Goal: Information Seeking & Learning: Learn about a topic

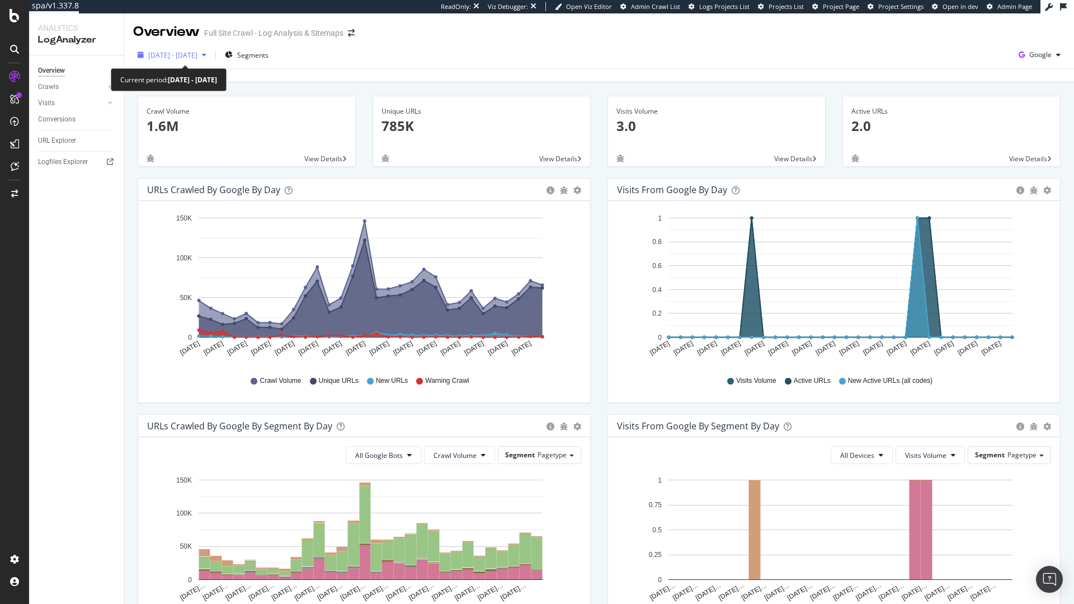
click at [164, 50] on span "2025 Jun. 16th - Jul. 15th" at bounding box center [172, 55] width 49 height 10
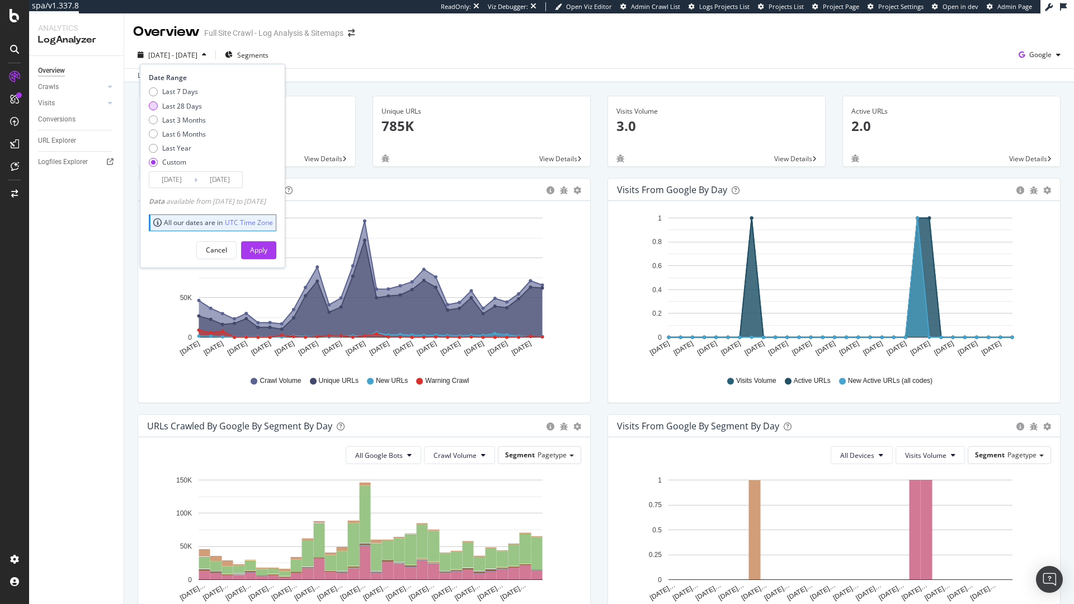
click at [188, 106] on div "Last 28 Days" at bounding box center [182, 106] width 40 height 10
type input "2025/08/05"
type input "2025/09/01"
click at [276, 248] on button "Apply" at bounding box center [258, 250] width 35 height 18
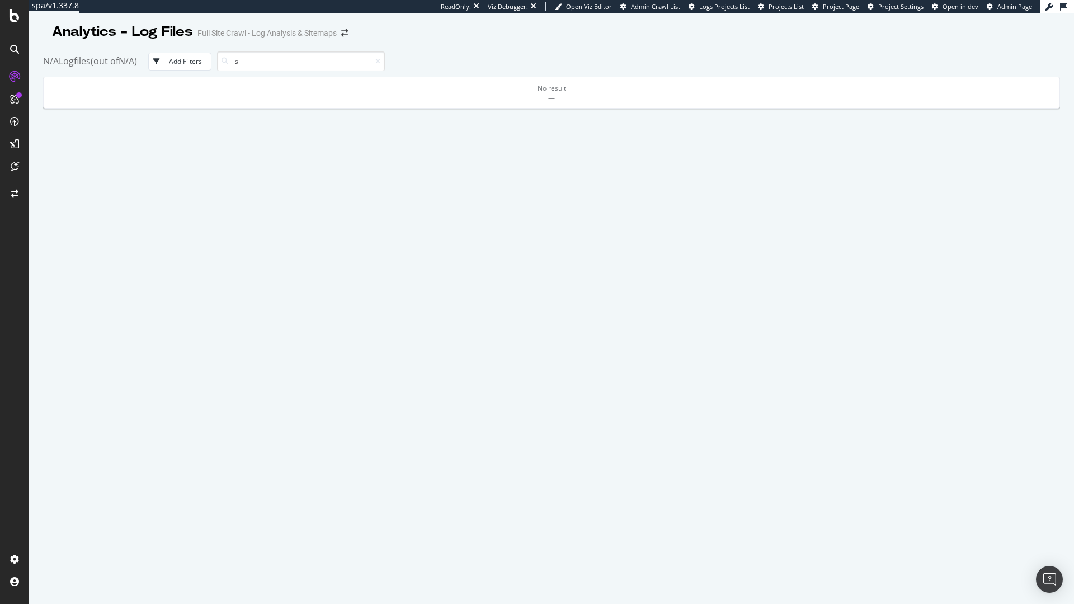
type input "l"
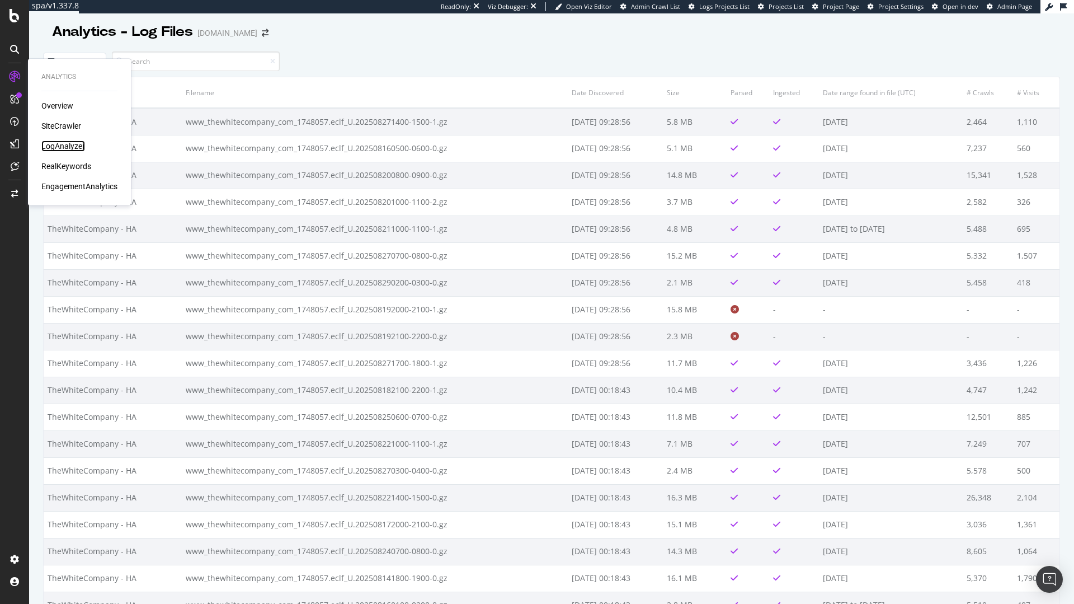
click at [77, 148] on div "LogAnalyzer" at bounding box center [63, 145] width 44 height 11
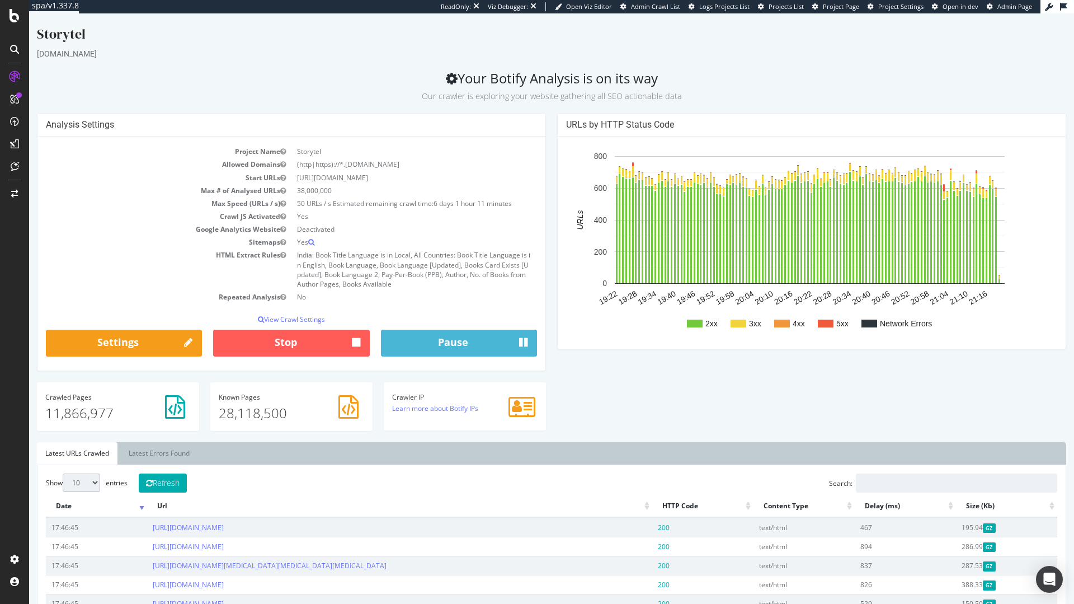
scroll to position [34, 0]
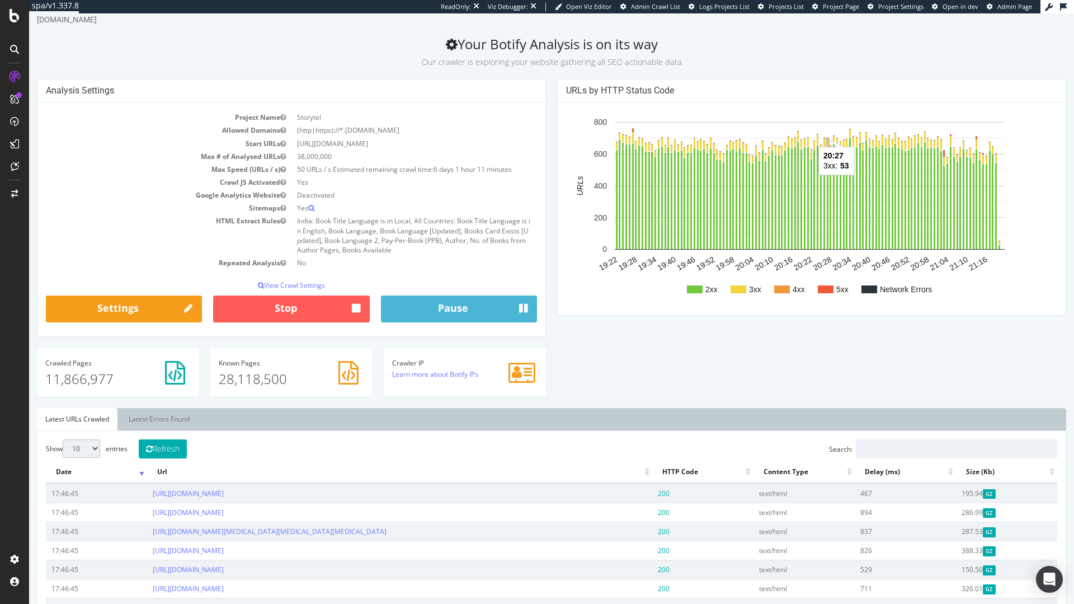
click at [827, 142] on rect "A chart." at bounding box center [828, 143] width 2 height 8
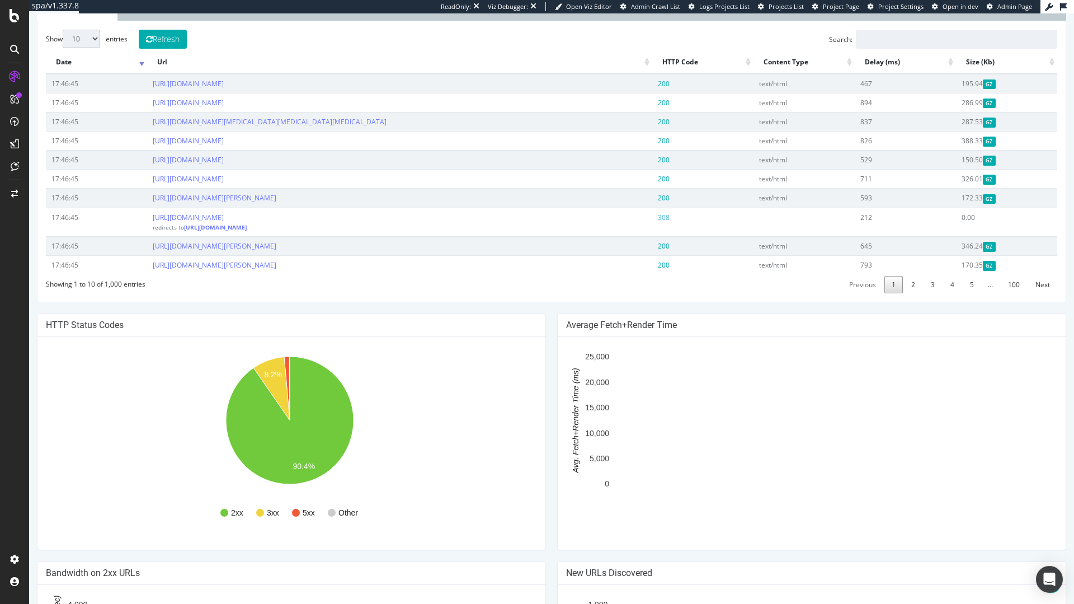
scroll to position [222, 0]
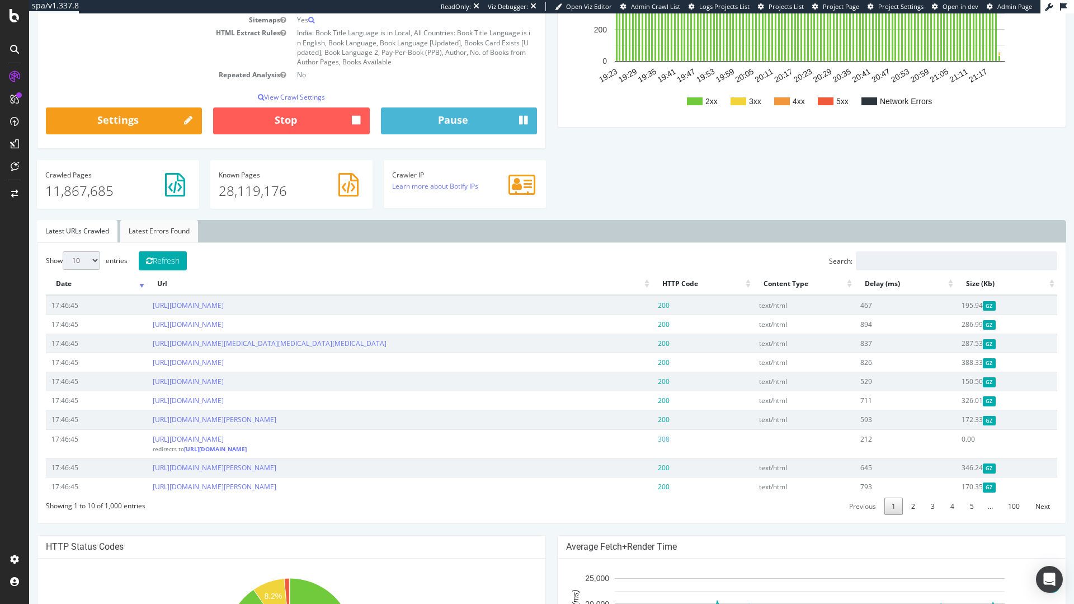
click at [154, 235] on link "Latest Errors Found" at bounding box center [159, 231] width 78 height 22
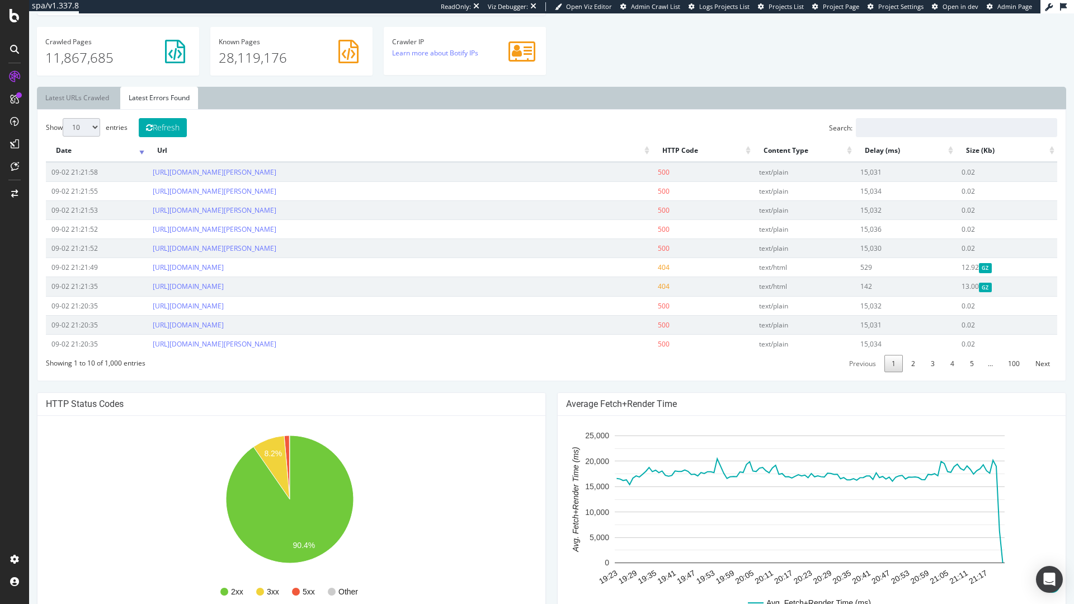
scroll to position [356, 0]
click at [906, 364] on link "2" at bounding box center [913, 361] width 18 height 17
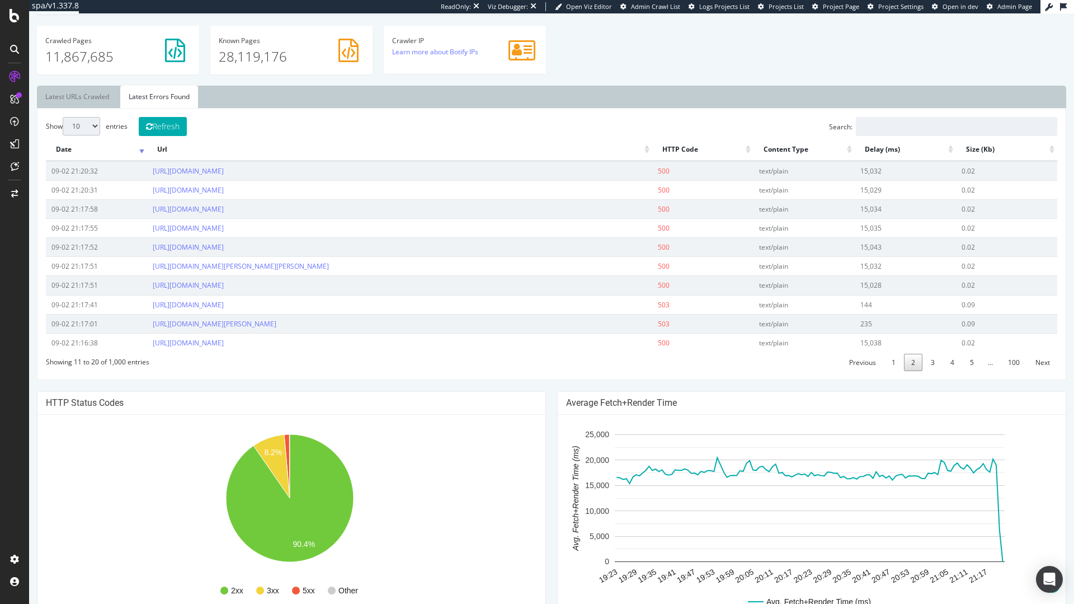
click at [925, 352] on td "15,038" at bounding box center [905, 342] width 101 height 19
click at [931, 371] on link "3" at bounding box center [932, 361] width 18 height 17
click at [951, 370] on link "4" at bounding box center [952, 361] width 18 height 17
click at [968, 368] on link "5" at bounding box center [972, 361] width 18 height 17
click at [981, 360] on span "…" at bounding box center [990, 362] width 18 height 10
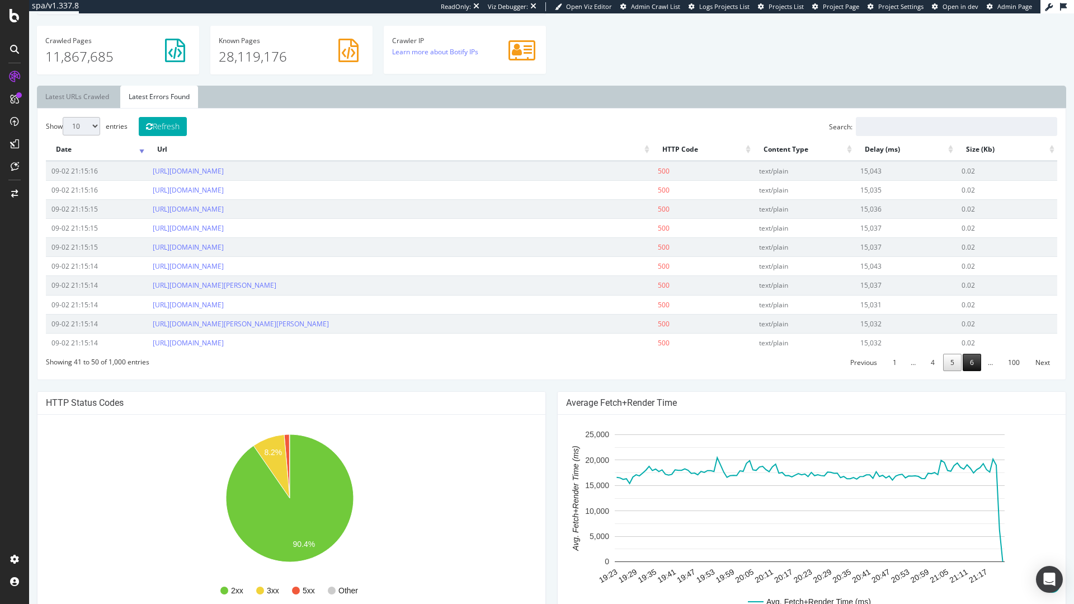
click at [964, 359] on link "6" at bounding box center [972, 361] width 18 height 17
click at [968, 360] on link "7" at bounding box center [972, 361] width 18 height 17
click at [966, 364] on link "8" at bounding box center [972, 361] width 18 height 17
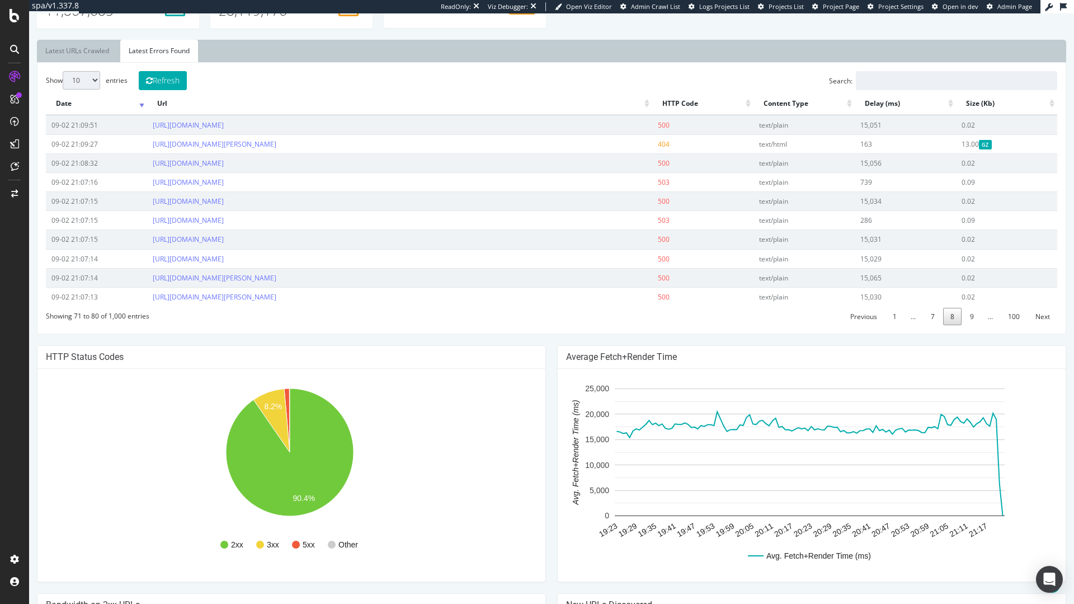
scroll to position [409, 0]
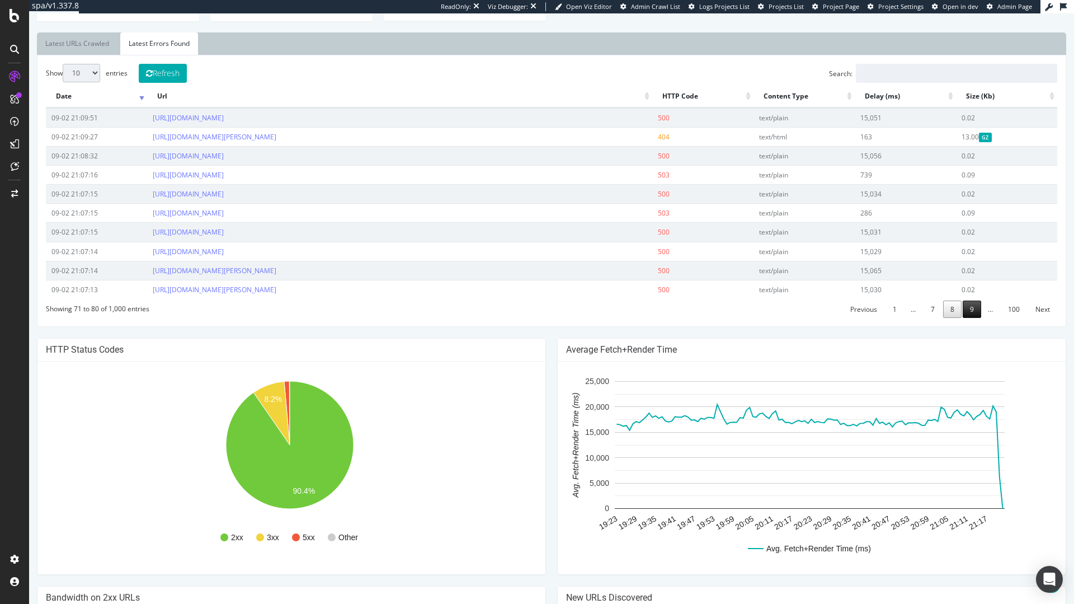
click at [963, 308] on link "9" at bounding box center [972, 308] width 18 height 17
click at [968, 310] on link "10" at bounding box center [970, 308] width 22 height 17
click at [968, 310] on link "11" at bounding box center [970, 308] width 22 height 17
click at [968, 310] on link "12" at bounding box center [970, 308] width 22 height 17
click at [968, 299] on td "0.02" at bounding box center [1006, 289] width 101 height 19
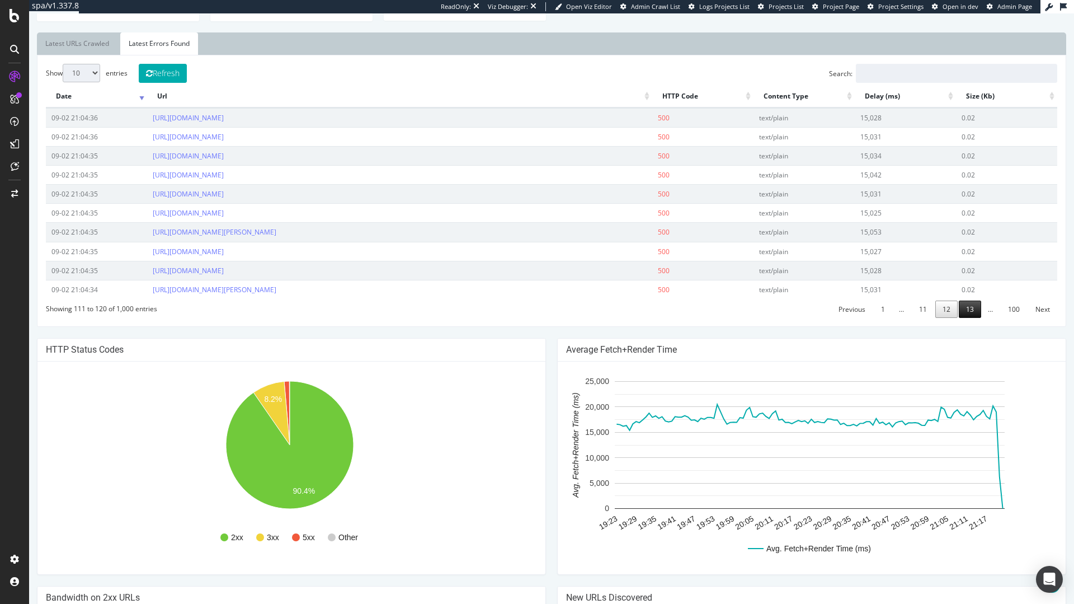
click at [961, 318] on link "13" at bounding box center [970, 308] width 22 height 17
click at [964, 315] on link "14" at bounding box center [970, 308] width 22 height 17
click at [968, 318] on link "15" at bounding box center [970, 308] width 22 height 17
click at [960, 310] on link "16" at bounding box center [970, 308] width 22 height 17
click at [963, 312] on link "17" at bounding box center [970, 308] width 22 height 17
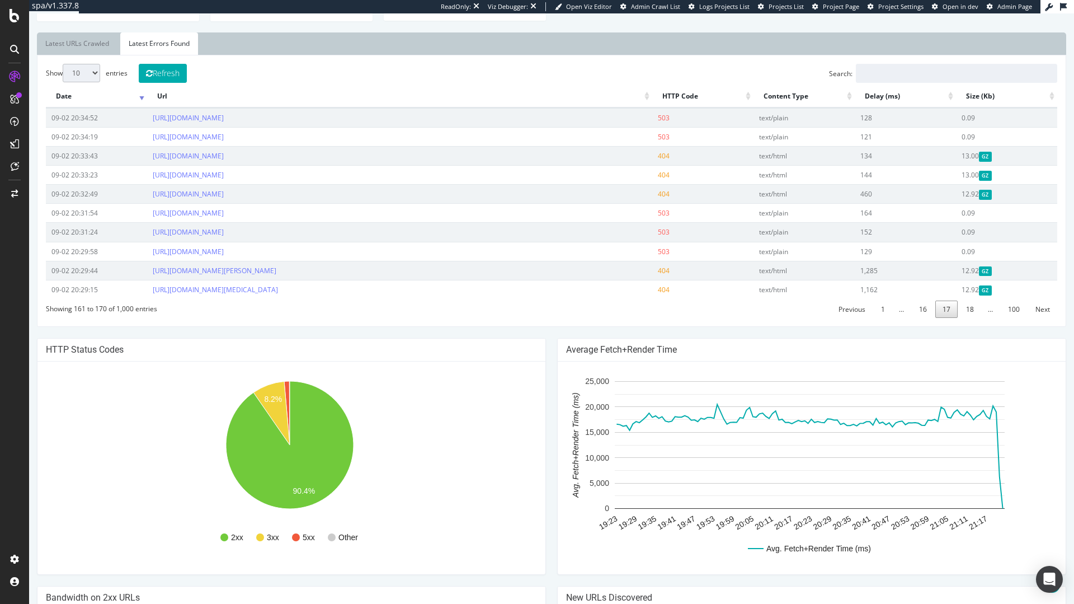
click at [963, 312] on link "18" at bounding box center [970, 308] width 22 height 17
click at [963, 312] on link "19" at bounding box center [970, 308] width 22 height 17
drag, startPoint x: 655, startPoint y: 274, endPoint x: 666, endPoint y: 272, distance: 10.8
click at [666, 272] on td "503" at bounding box center [702, 270] width 101 height 19
click at [664, 271] on td "503" at bounding box center [702, 270] width 101 height 19
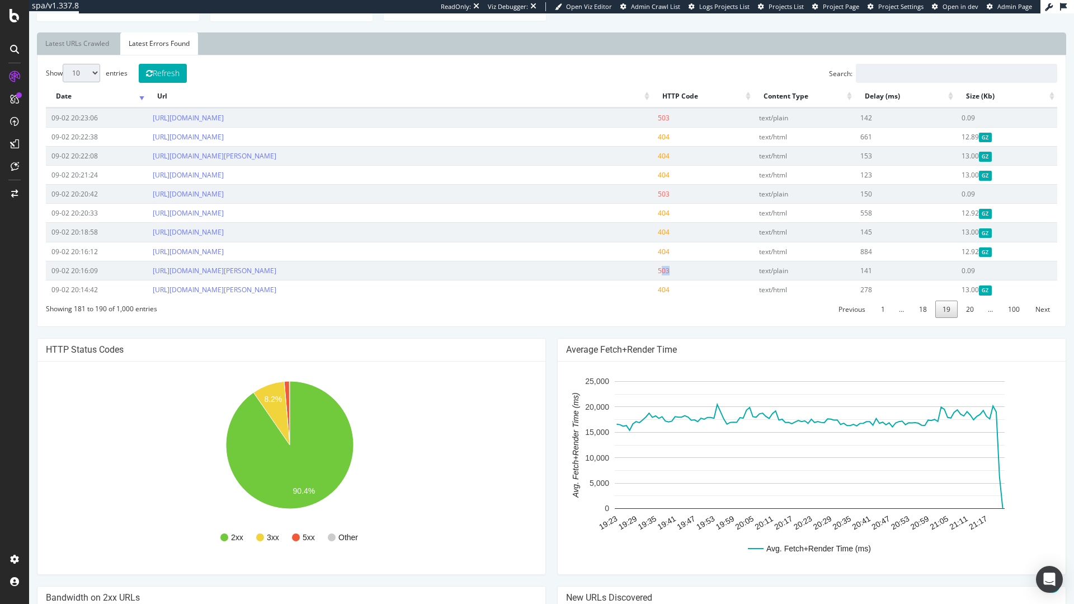
click at [659, 271] on span "503" at bounding box center [664, 271] width 12 height 10
drag, startPoint x: 666, startPoint y: 271, endPoint x: 648, endPoint y: 270, distance: 17.4
click at [652, 270] on td "503" at bounding box center [702, 270] width 101 height 19
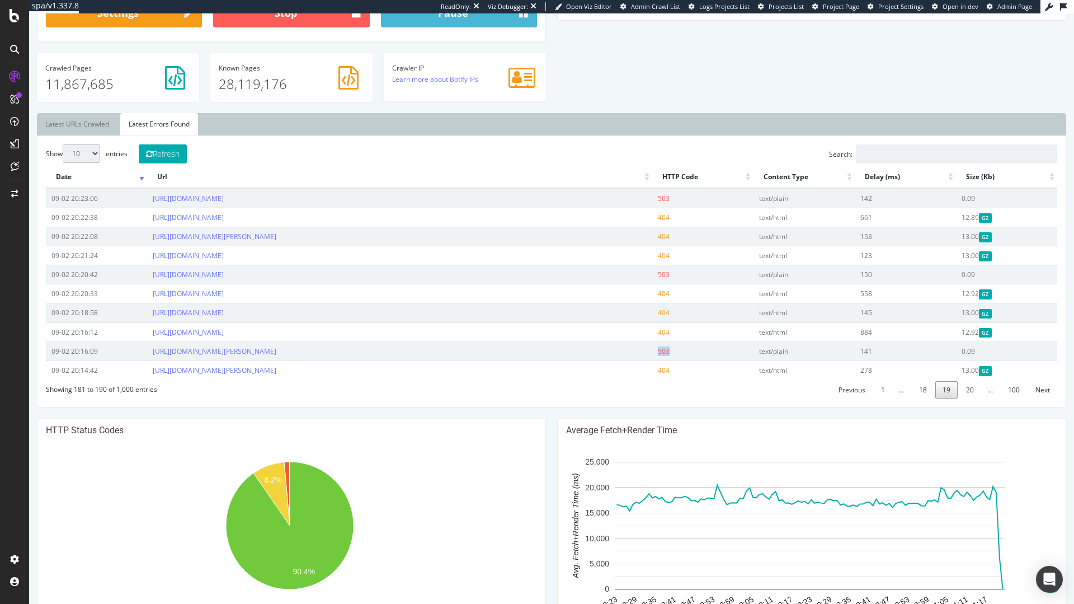
scroll to position [302, 0]
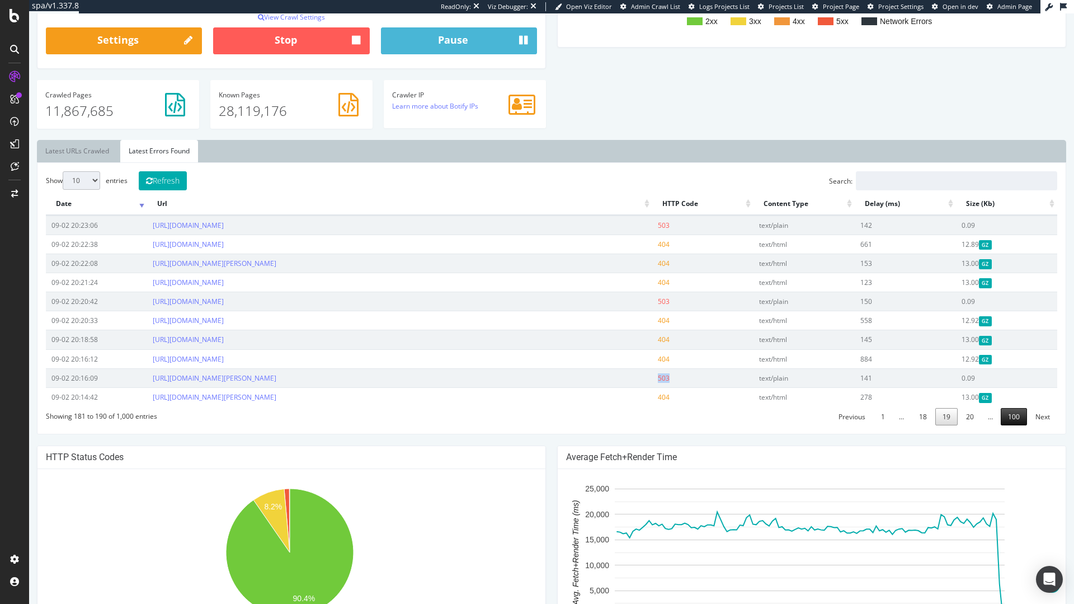
click at [1003, 423] on link "100" at bounding box center [1014, 416] width 26 height 17
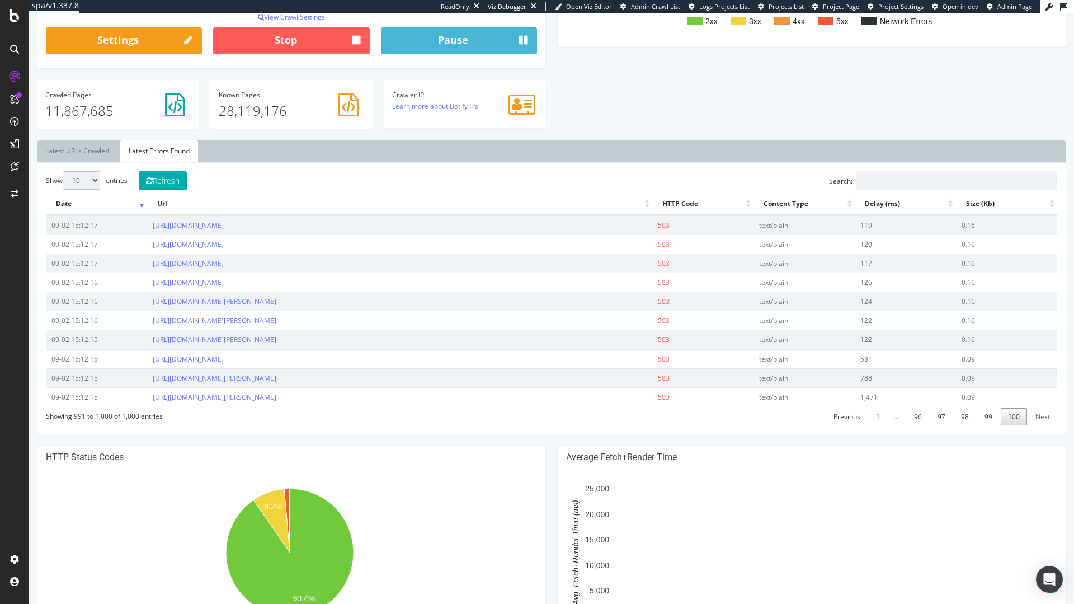
click at [662, 276] on td "503" at bounding box center [702, 281] width 101 height 19
drag, startPoint x: 663, startPoint y: 276, endPoint x: 641, endPoint y: 276, distance: 22.4
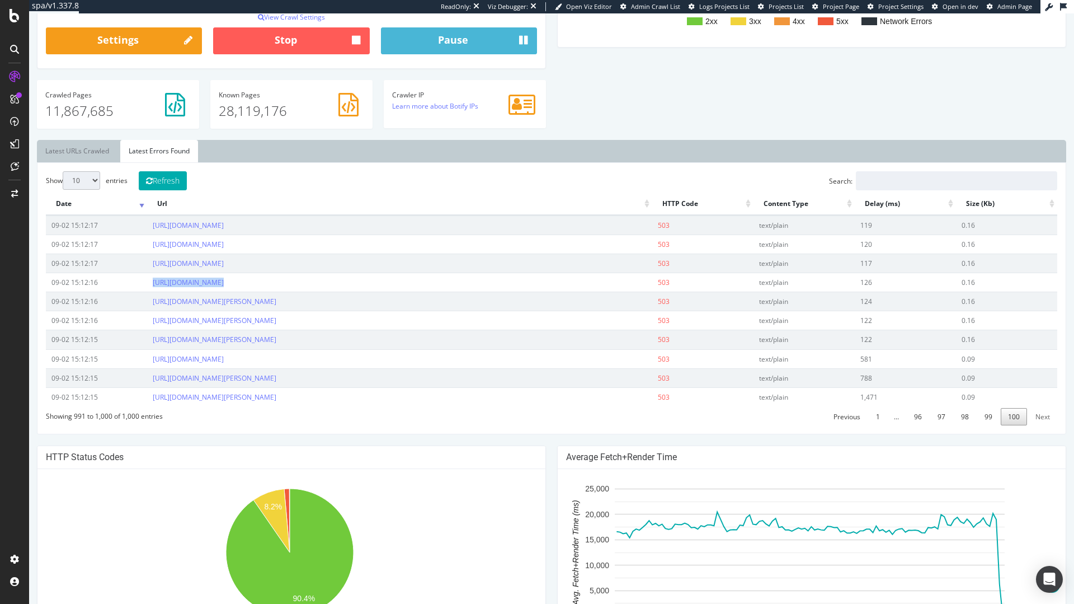
click at [641, 276] on tr "09-02 15:12:16 https://www.storytel.com/ae/books/wallaby-lane-2965115 503 text/…" at bounding box center [551, 281] width 1011 height 19
click at [652, 281] on td "503" at bounding box center [702, 281] width 101 height 19
drag, startPoint x: 658, startPoint y: 286, endPoint x: 665, endPoint y: 287, distance: 7.5
click at [665, 287] on td "503" at bounding box center [702, 281] width 101 height 19
drag, startPoint x: 663, startPoint y: 282, endPoint x: 650, endPoint y: 280, distance: 13.2
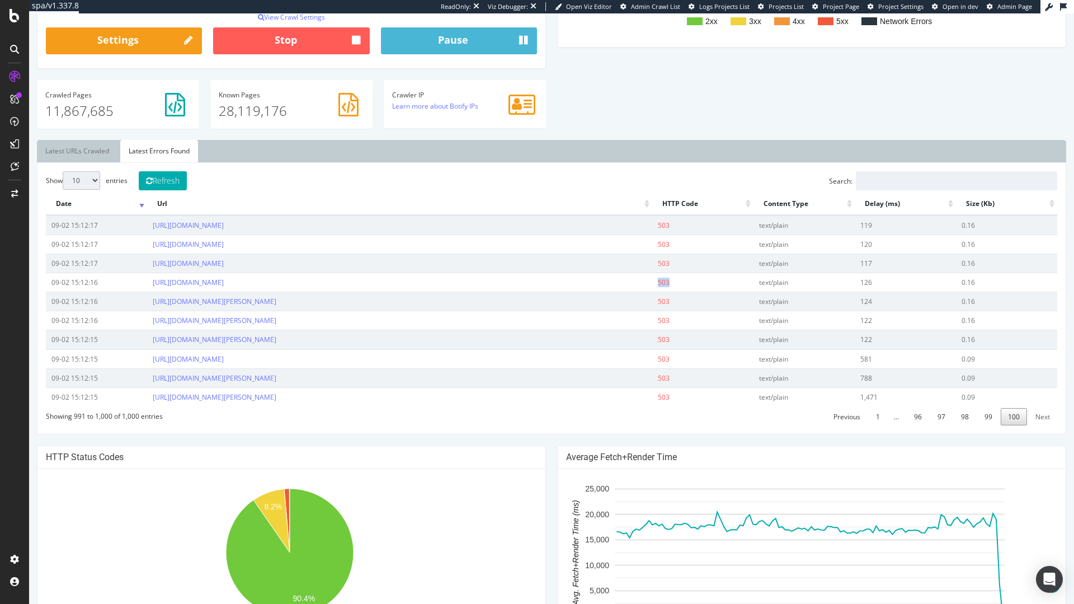
click at [652, 280] on td "503" at bounding box center [702, 281] width 101 height 19
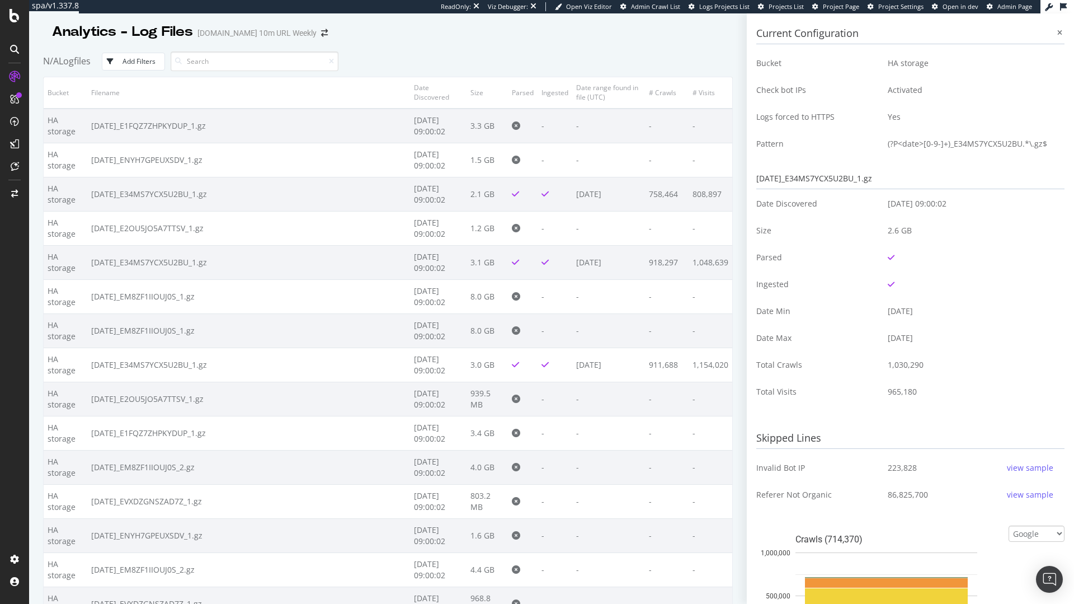
scroll to position [5395, 0]
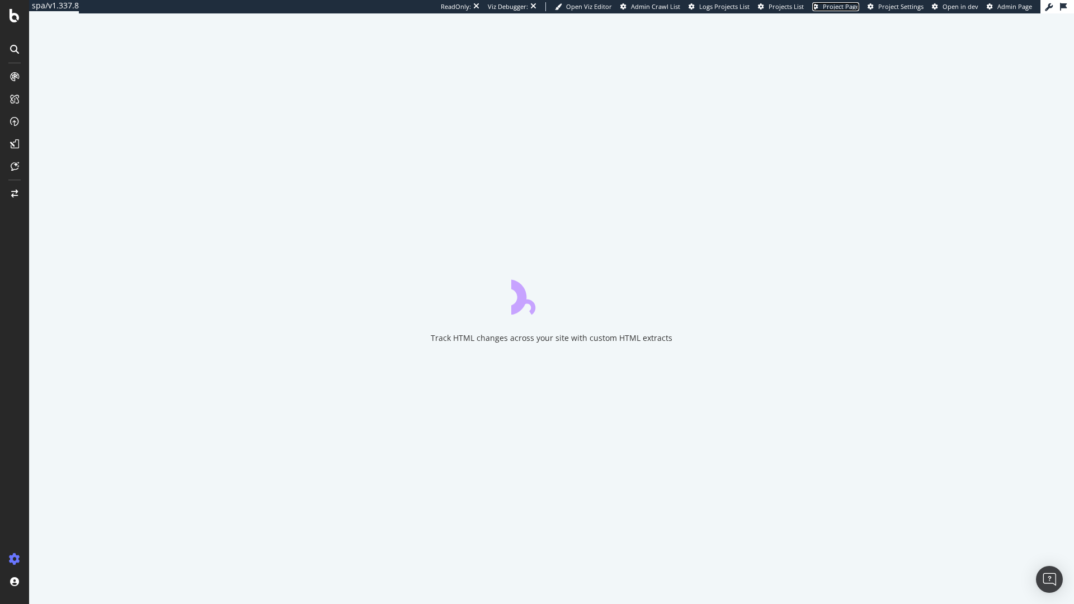
click at [852, 6] on span "Project Page" at bounding box center [841, 6] width 36 height 8
click at [841, 2] on span "Project Page" at bounding box center [841, 6] width 36 height 8
